Goal: Navigation & Orientation: Find specific page/section

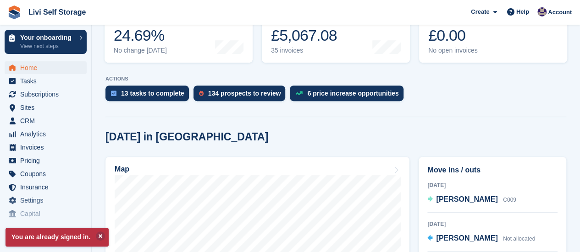
scroll to position [134, 0]
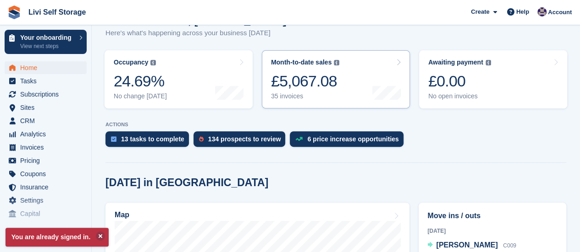
click at [288, 100] on link "Month-to-date sales The sum of all finalised invoices generated this month to d…" at bounding box center [336, 79] width 148 height 58
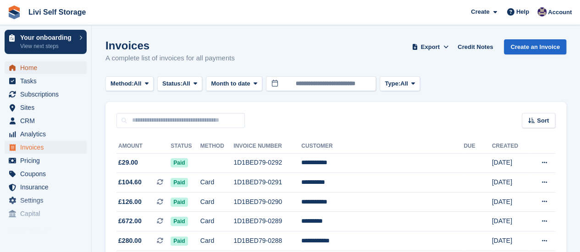
click at [32, 69] on span "Home" at bounding box center [47, 67] width 55 height 13
